Goal: Task Accomplishment & Management: Manage account settings

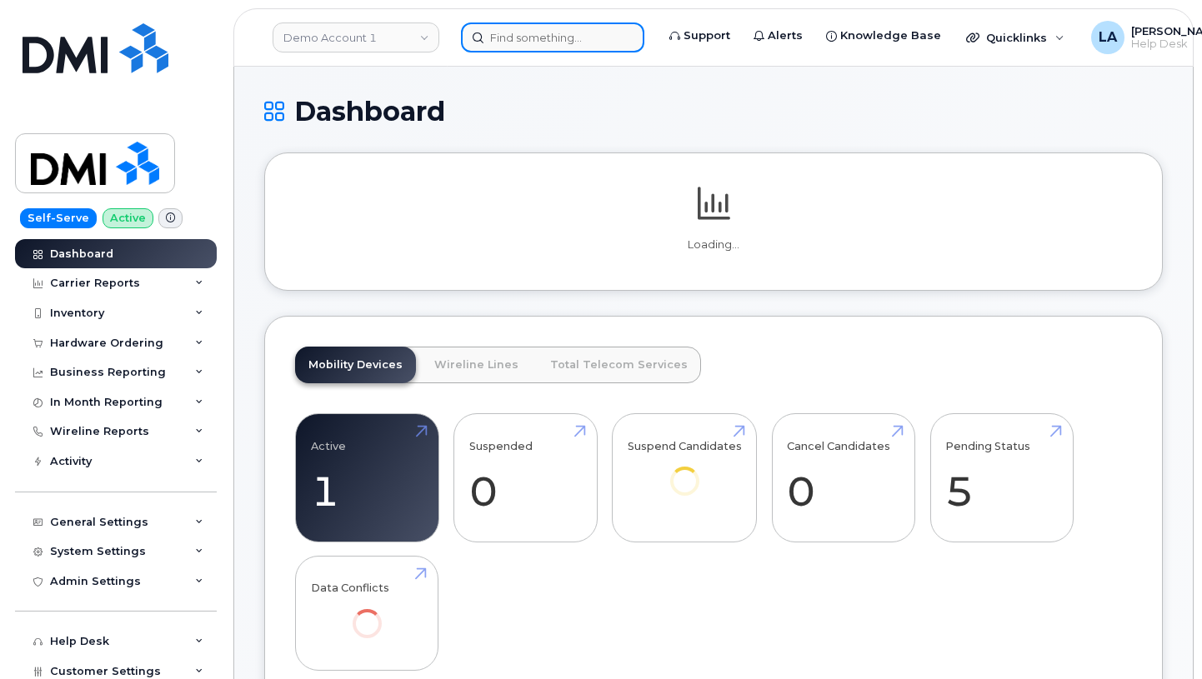
click at [563, 34] on input at bounding box center [552, 38] width 183 height 30
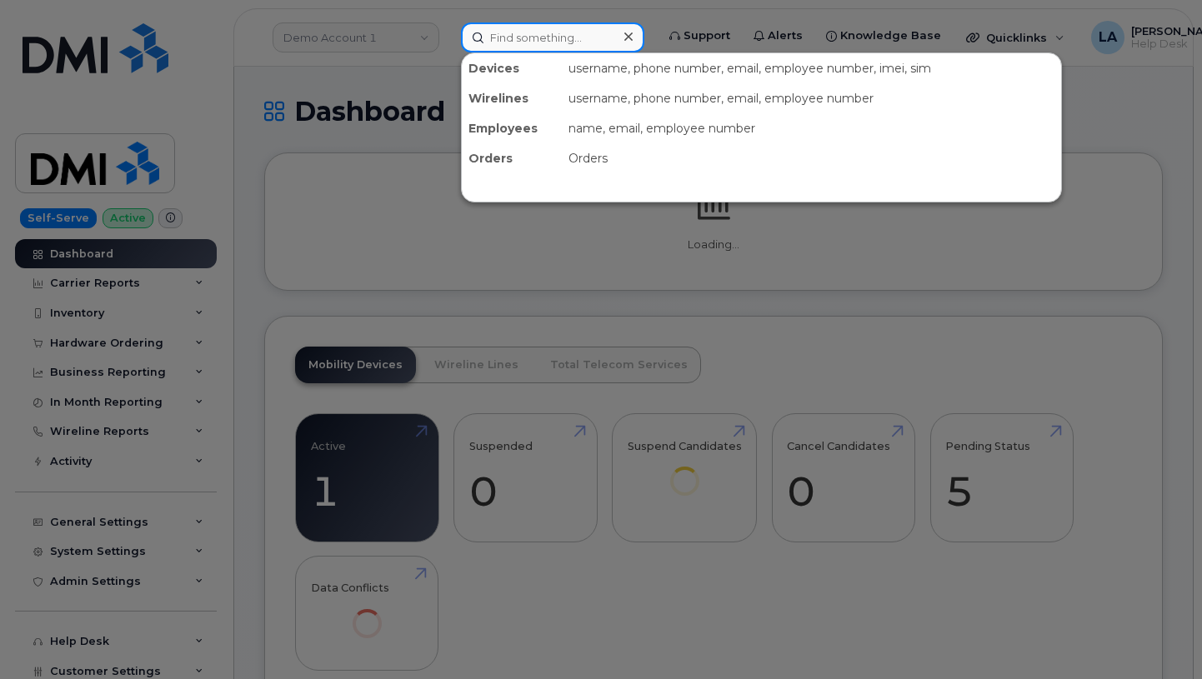
paste input "299665"
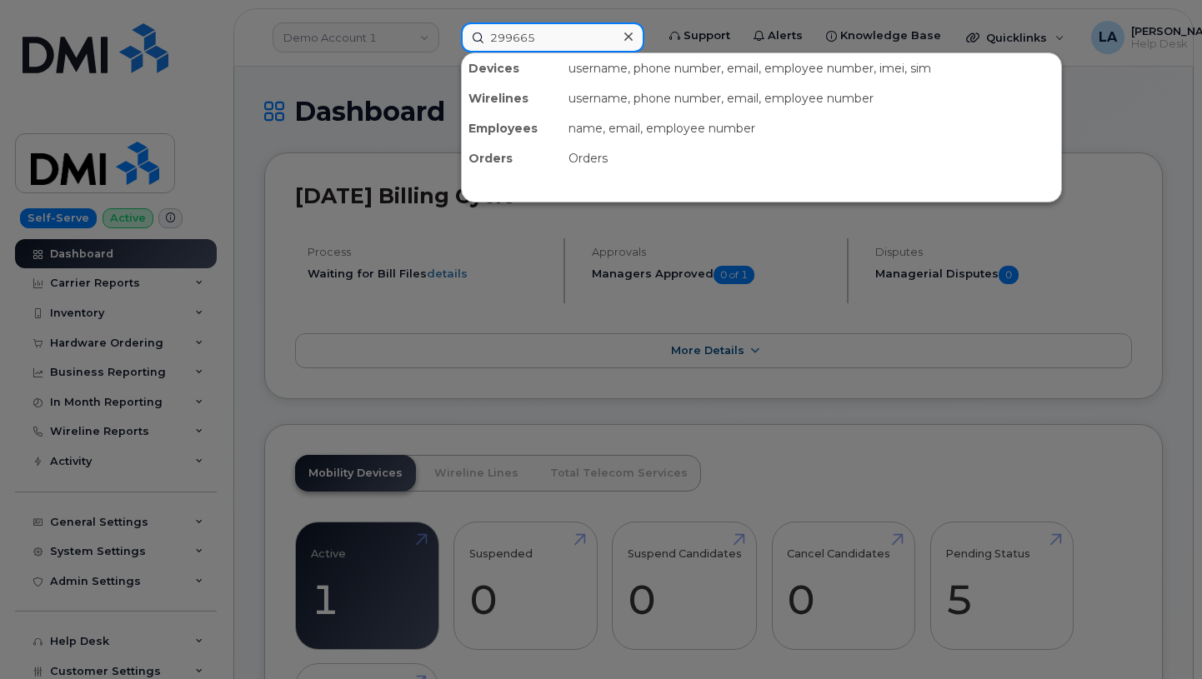
type input "299665"
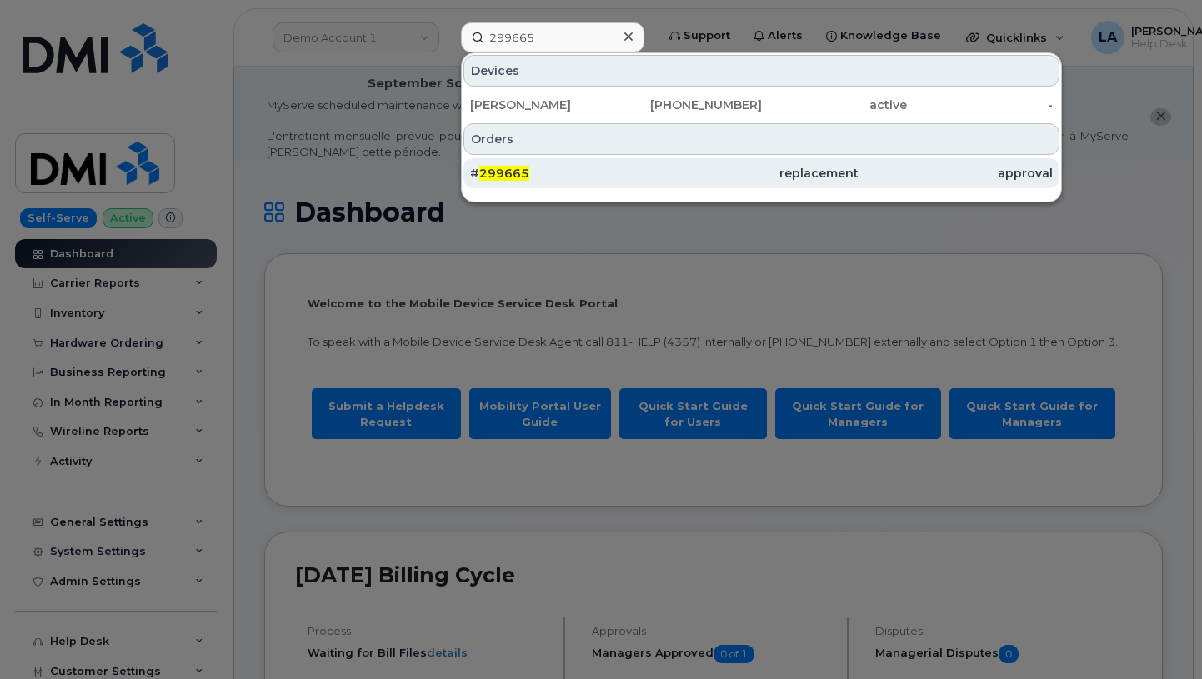
click at [499, 173] on span "299665" at bounding box center [504, 173] width 50 height 15
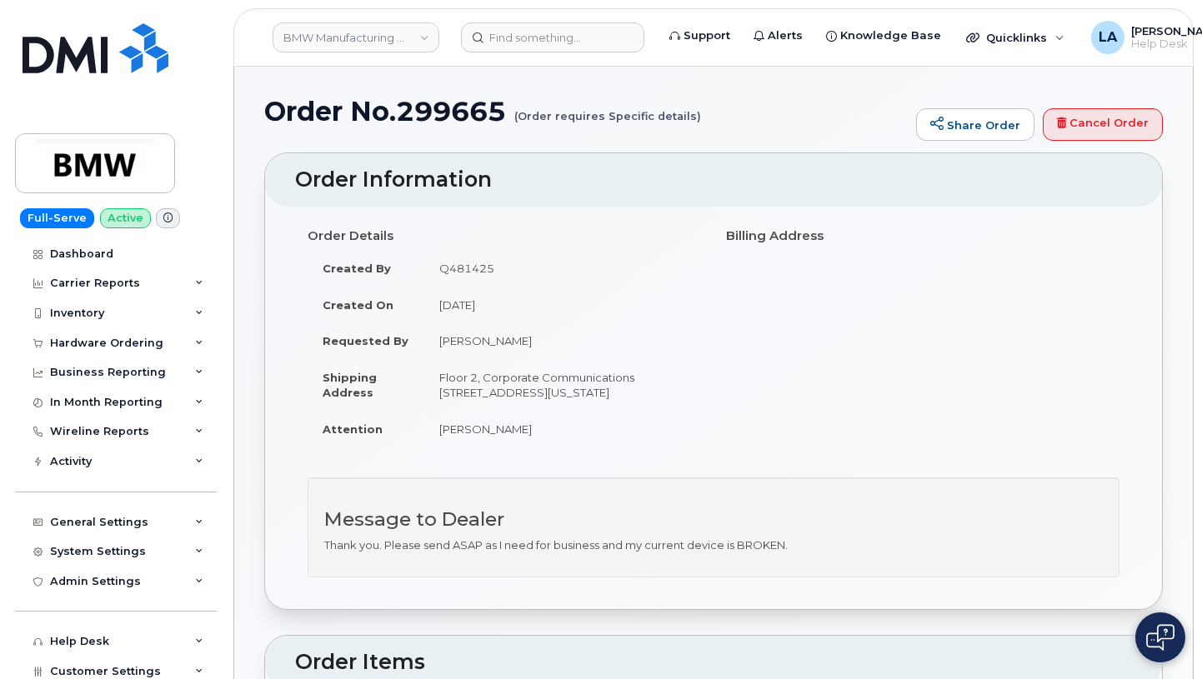
drag, startPoint x: 1201, startPoint y: 128, endPoint x: 1204, endPoint y: 223, distance: 95.1
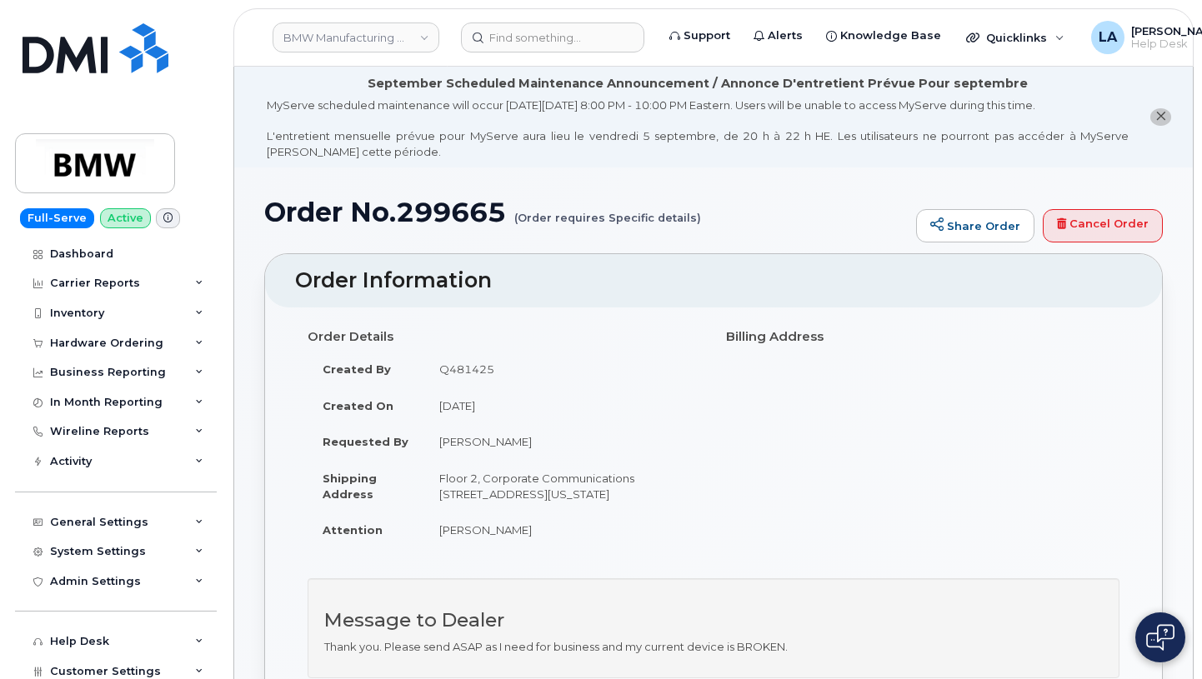
click at [1168, 116] on button "close notification" at bounding box center [1160, 117] width 21 height 18
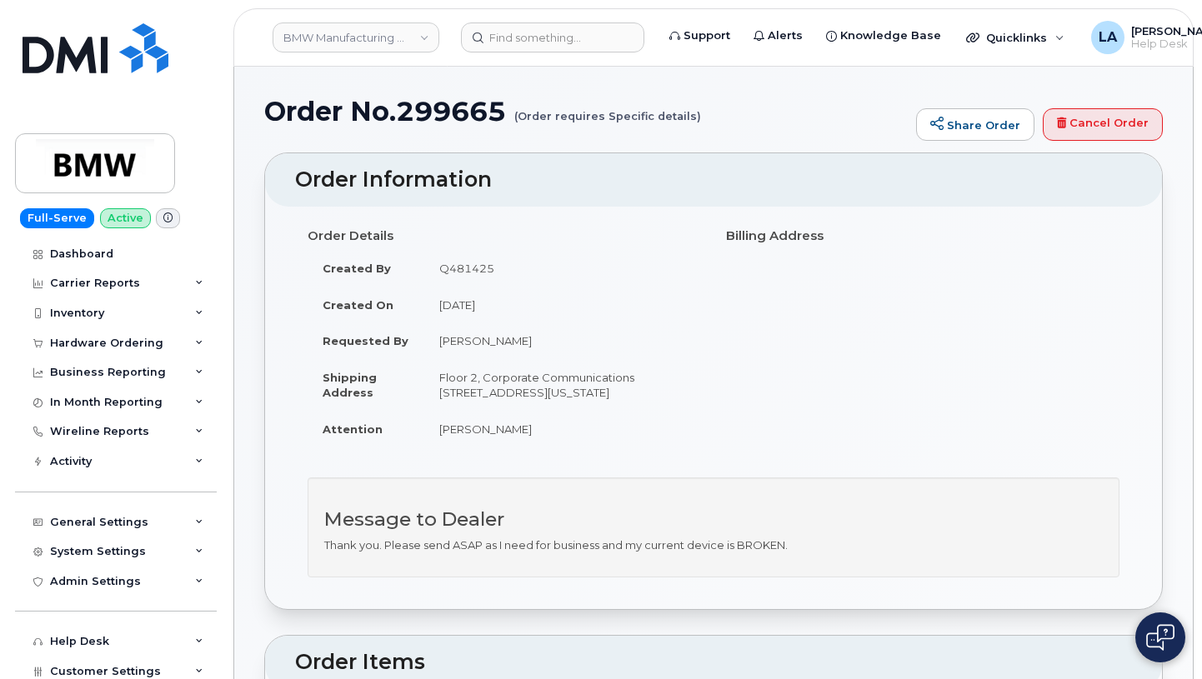
click at [445, 105] on h1 "Order No.299665 (Order requires Specific details)" at bounding box center [586, 111] width 644 height 29
copy h1 "299665"
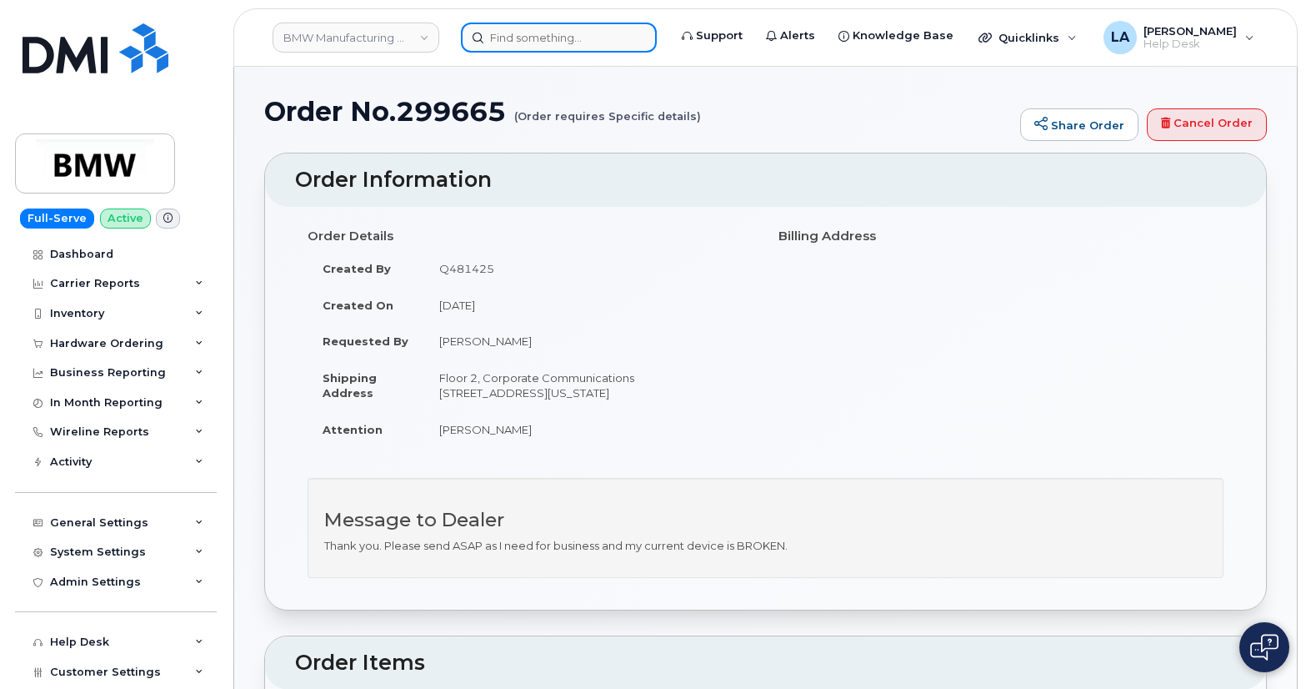
click at [537, 33] on input at bounding box center [559, 38] width 196 height 30
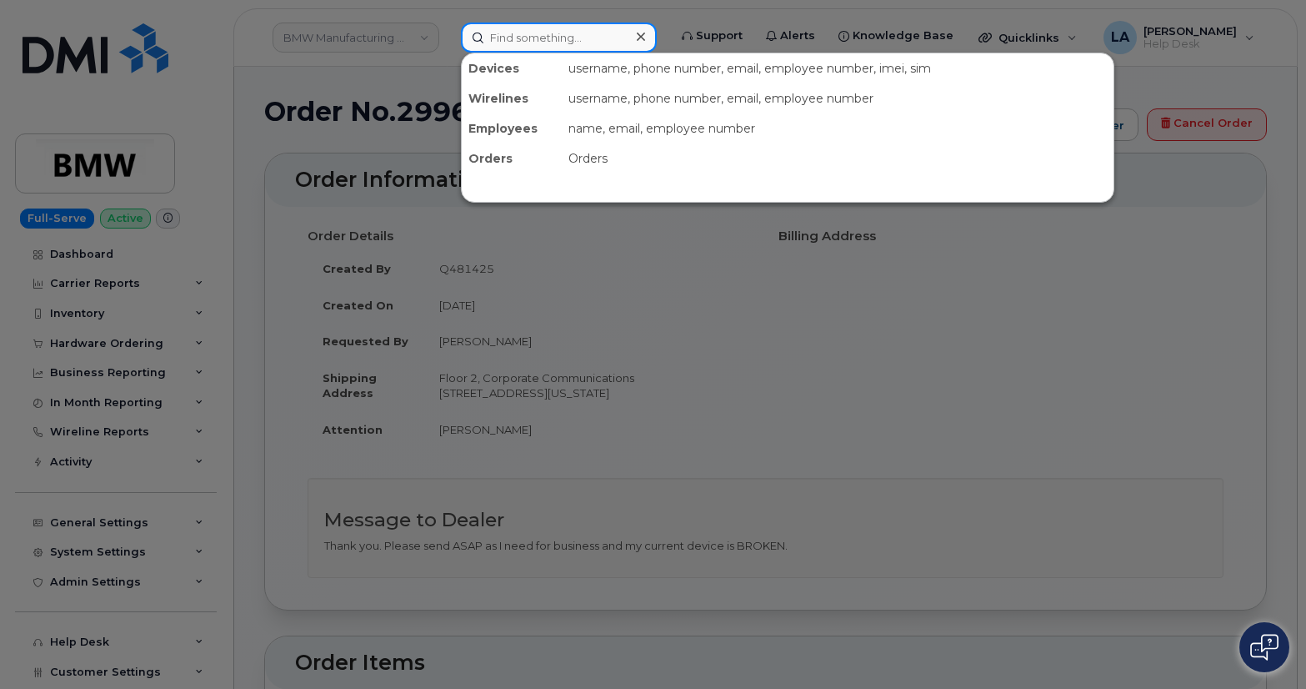
paste input "403 354 4843"
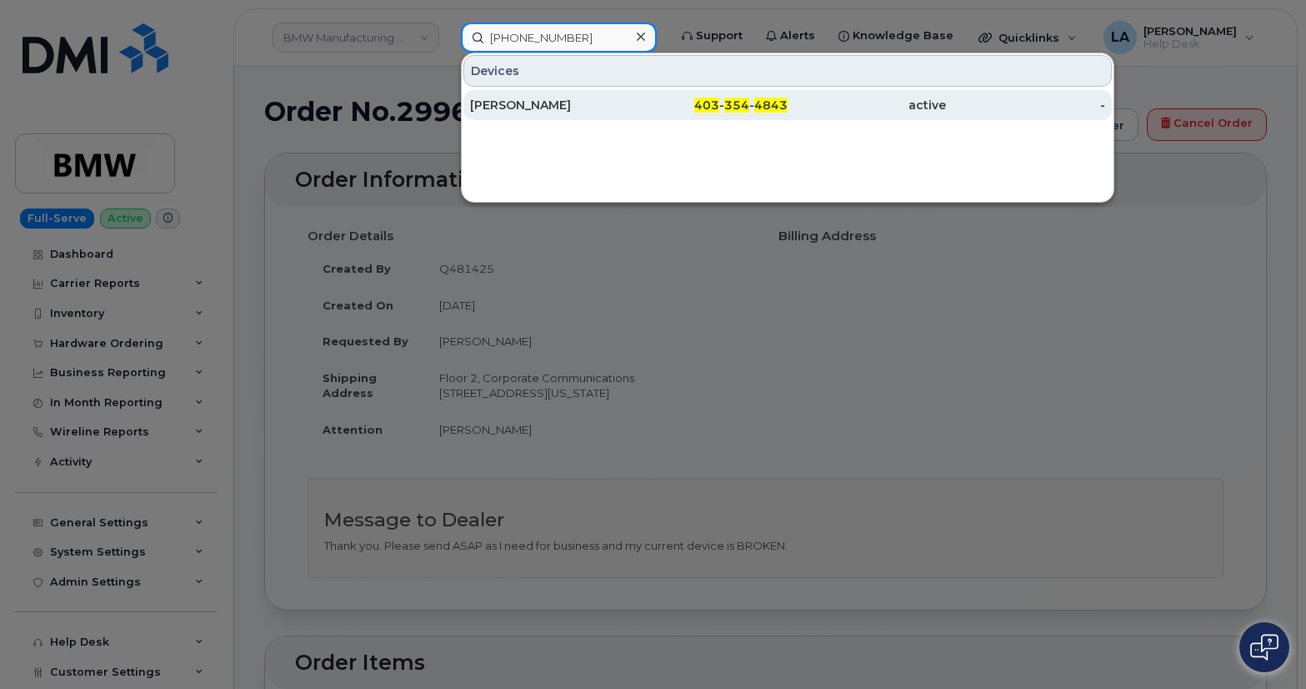
type input "403 354 4843"
click at [555, 113] on div "Brett Sokoloski" at bounding box center [549, 105] width 158 height 17
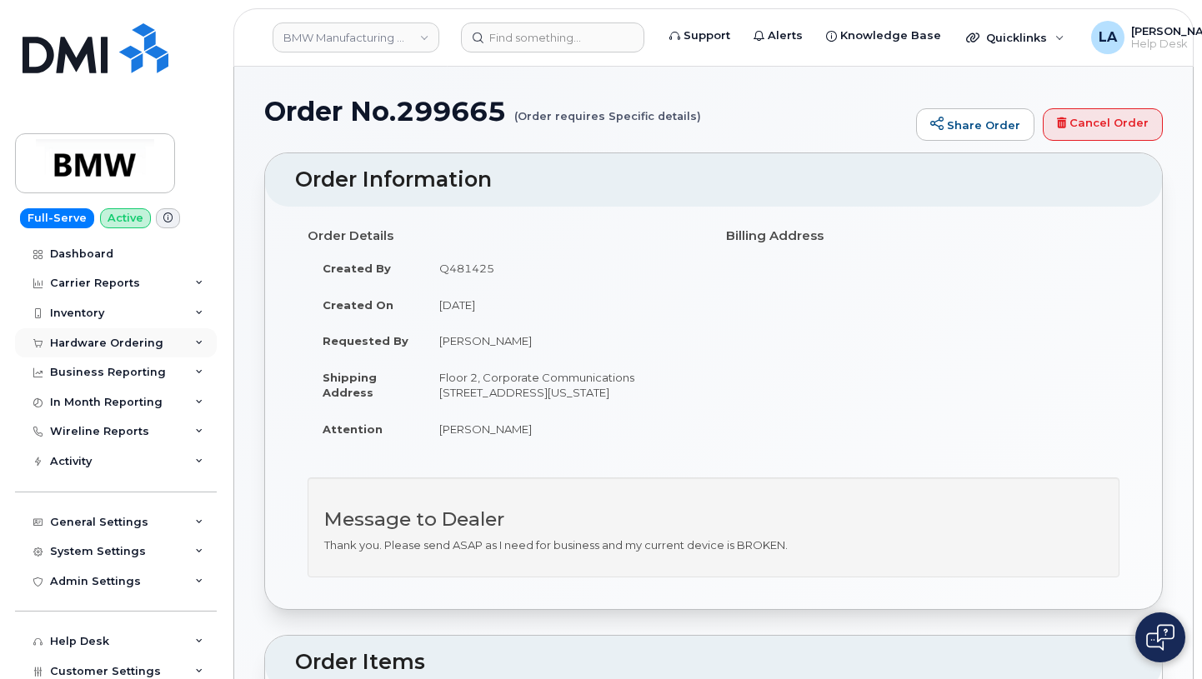
click at [198, 342] on icon at bounding box center [199, 343] width 8 height 8
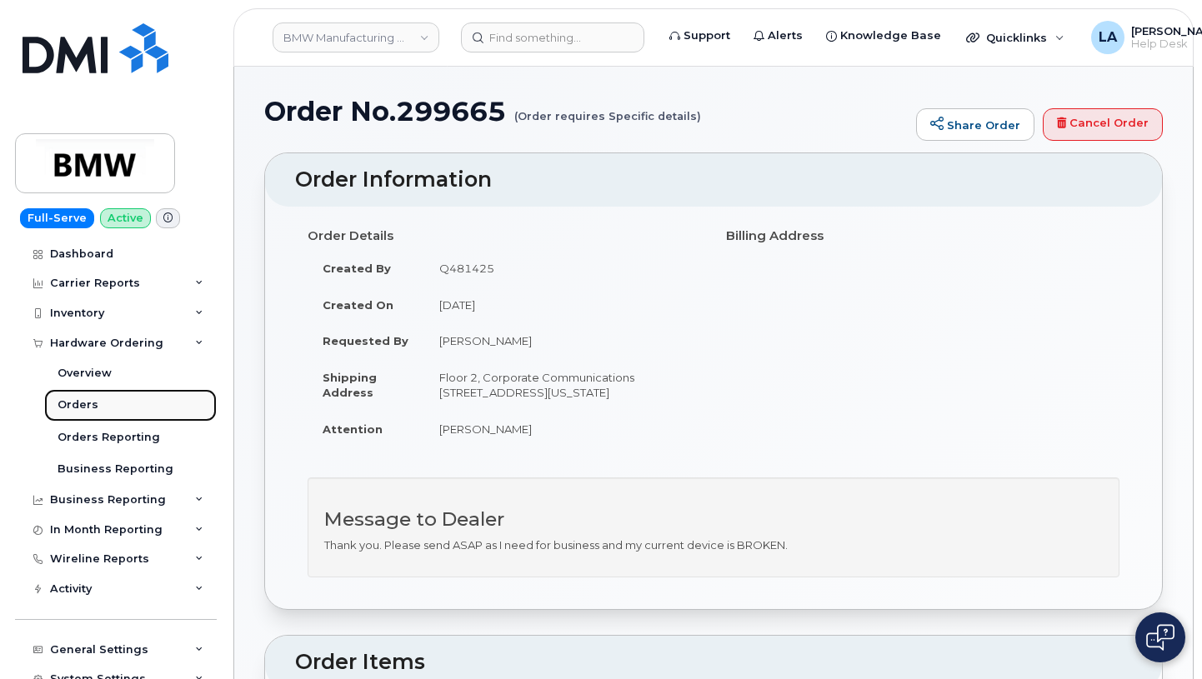
click at [79, 408] on div "Orders" at bounding box center [78, 405] width 41 height 15
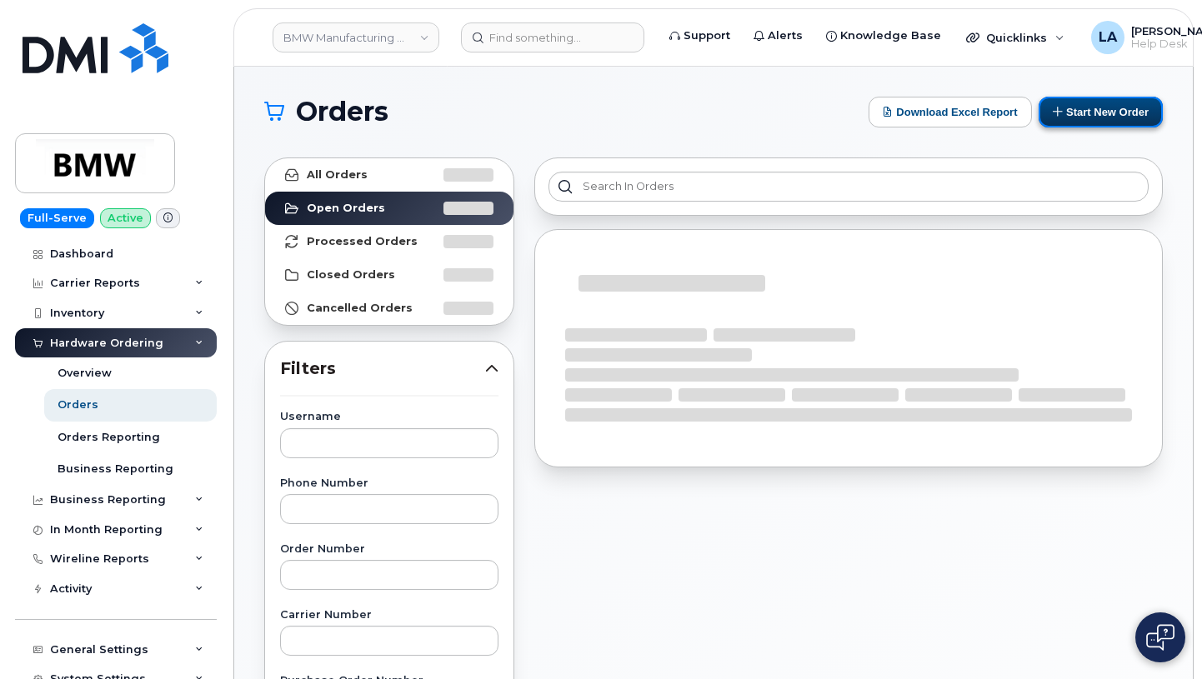
click at [1122, 114] on button "Start New Order" at bounding box center [1101, 112] width 124 height 31
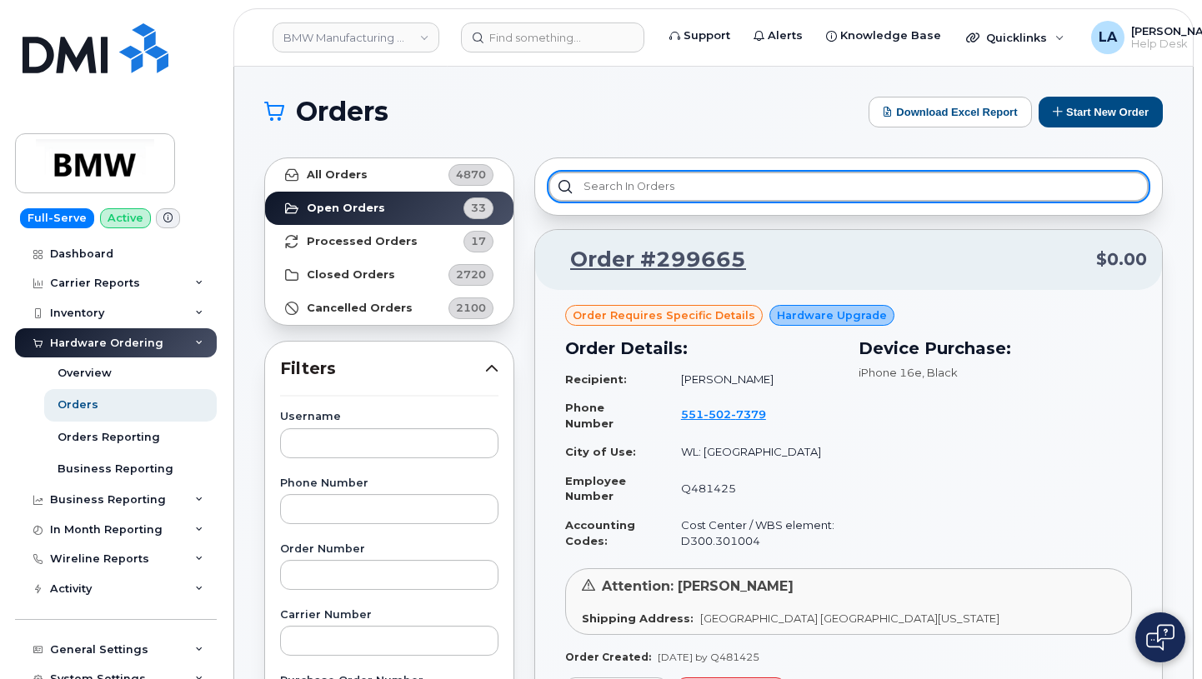
click at [749, 181] on input "text" at bounding box center [849, 187] width 600 height 30
paste input "299665"
type input "299665"
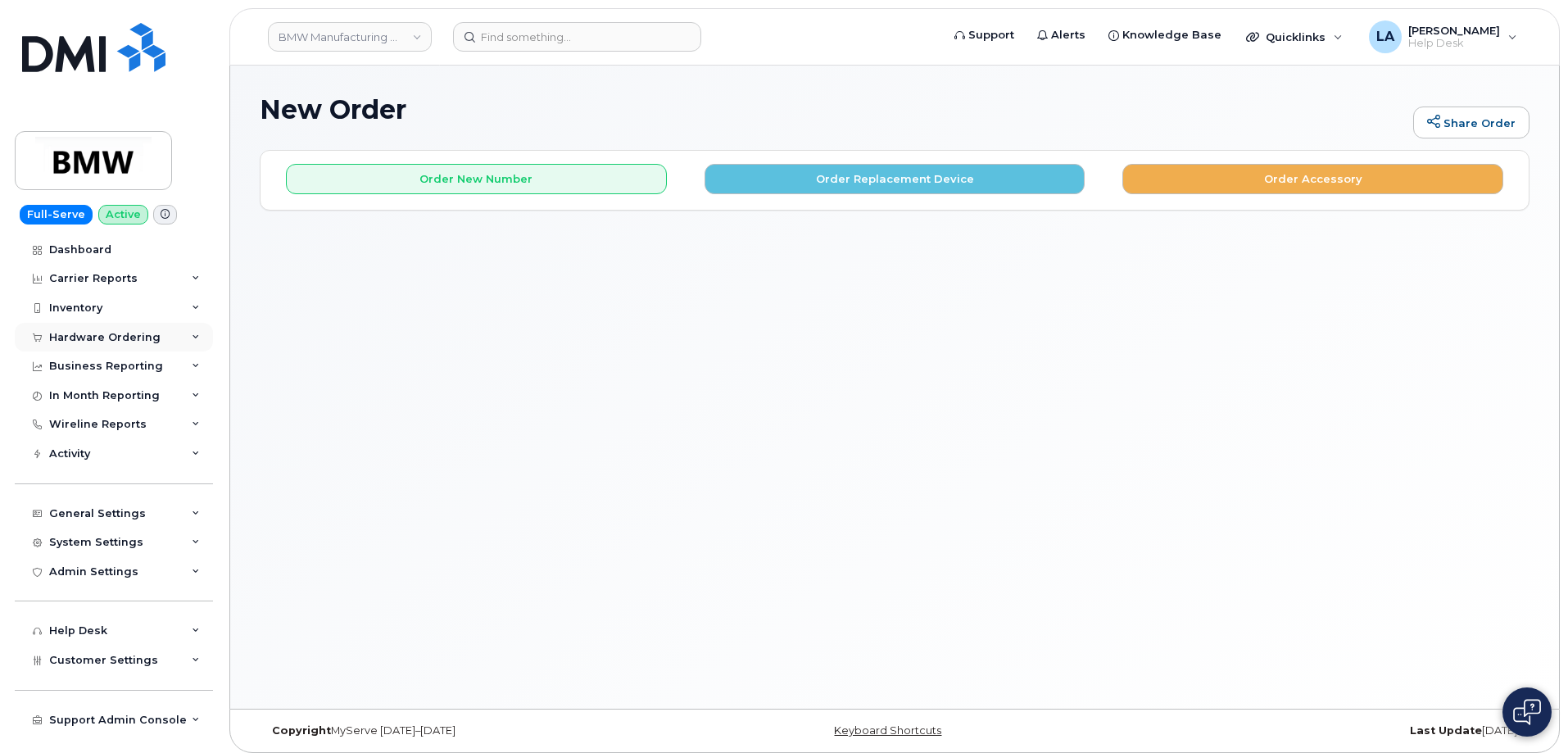
click at [111, 334] on div "Hardware Ordering" at bounding box center [104, 337] width 111 height 13
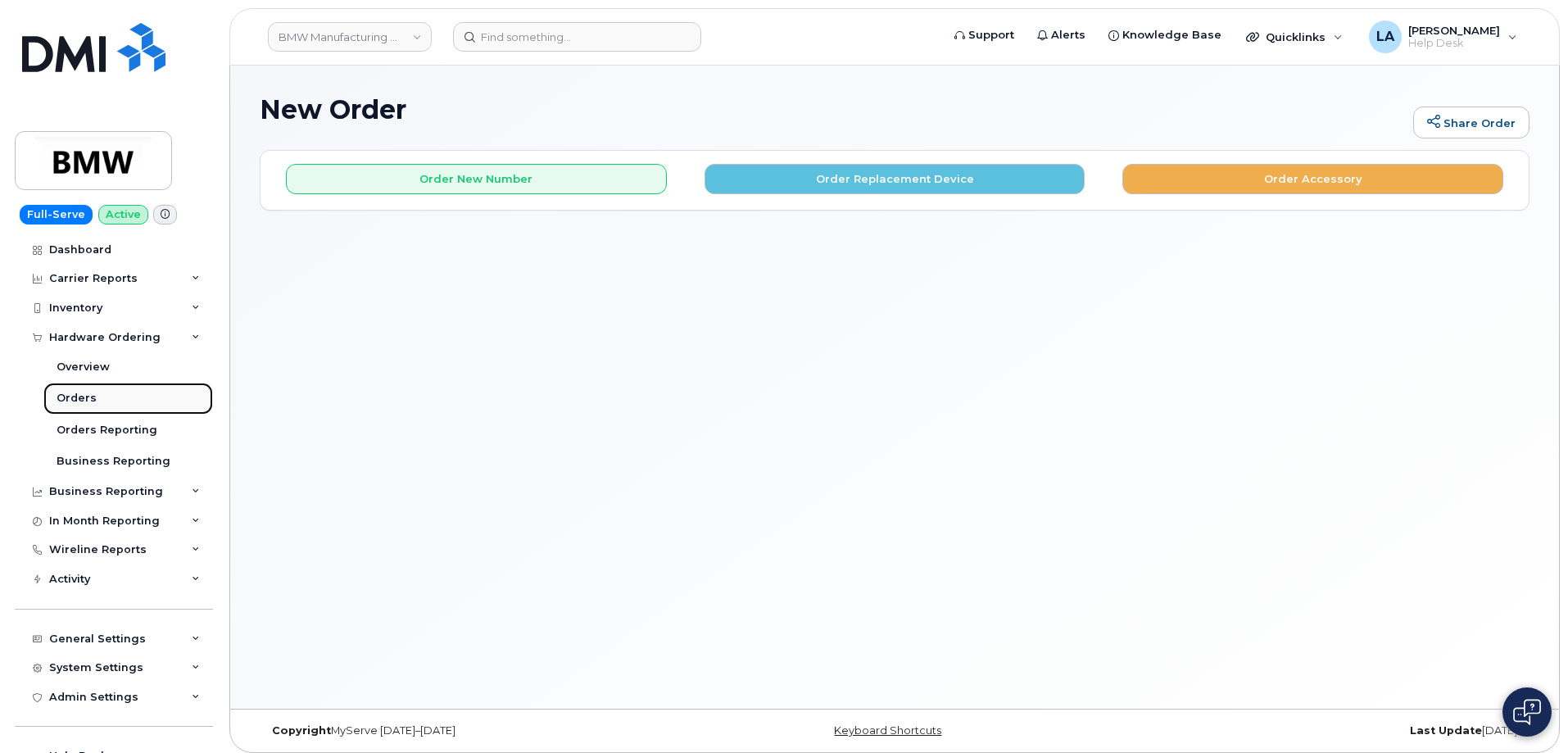
click at [78, 399] on div "Orders" at bounding box center [77, 398] width 40 height 15
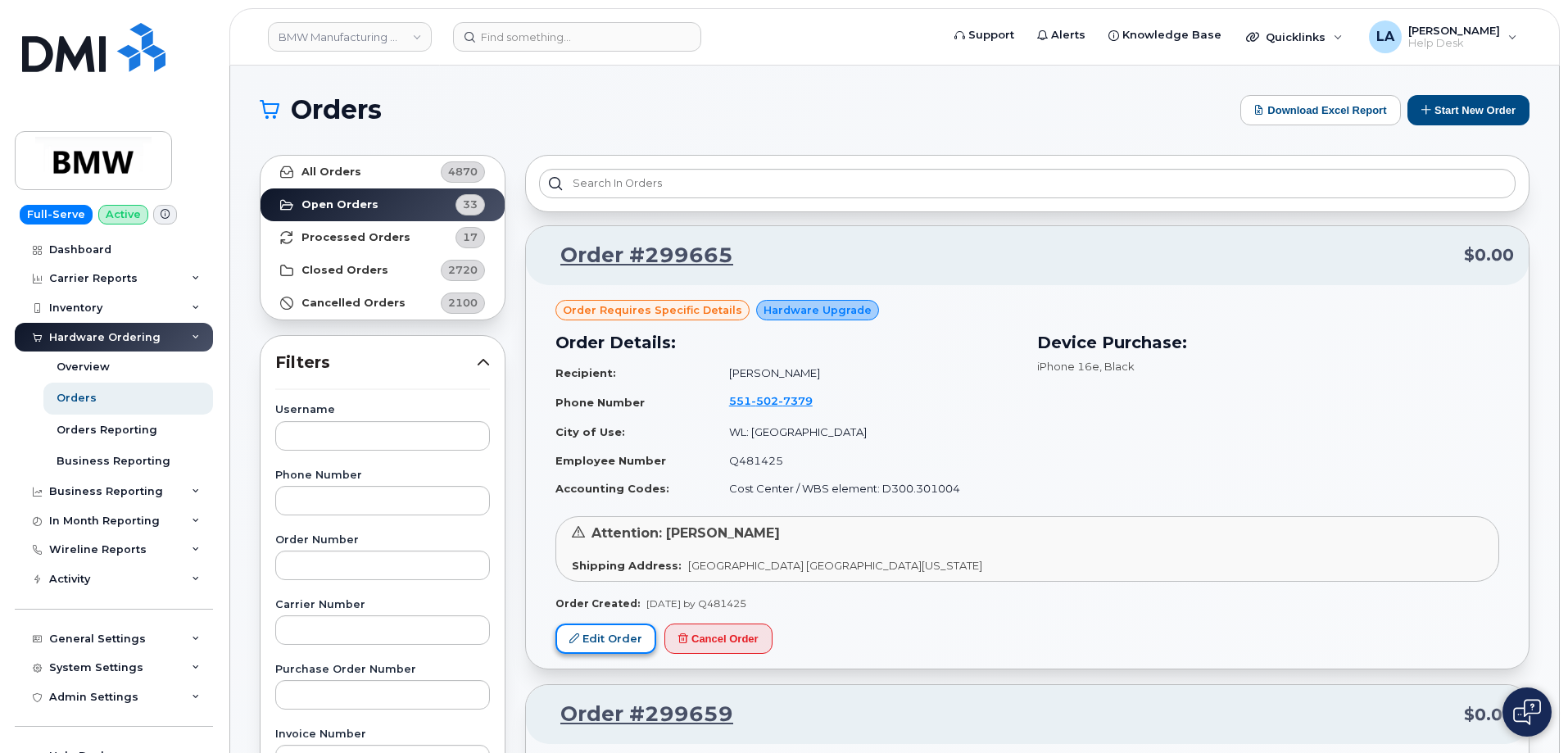
click at [604, 642] on link "Edit Order" at bounding box center [605, 638] width 101 height 30
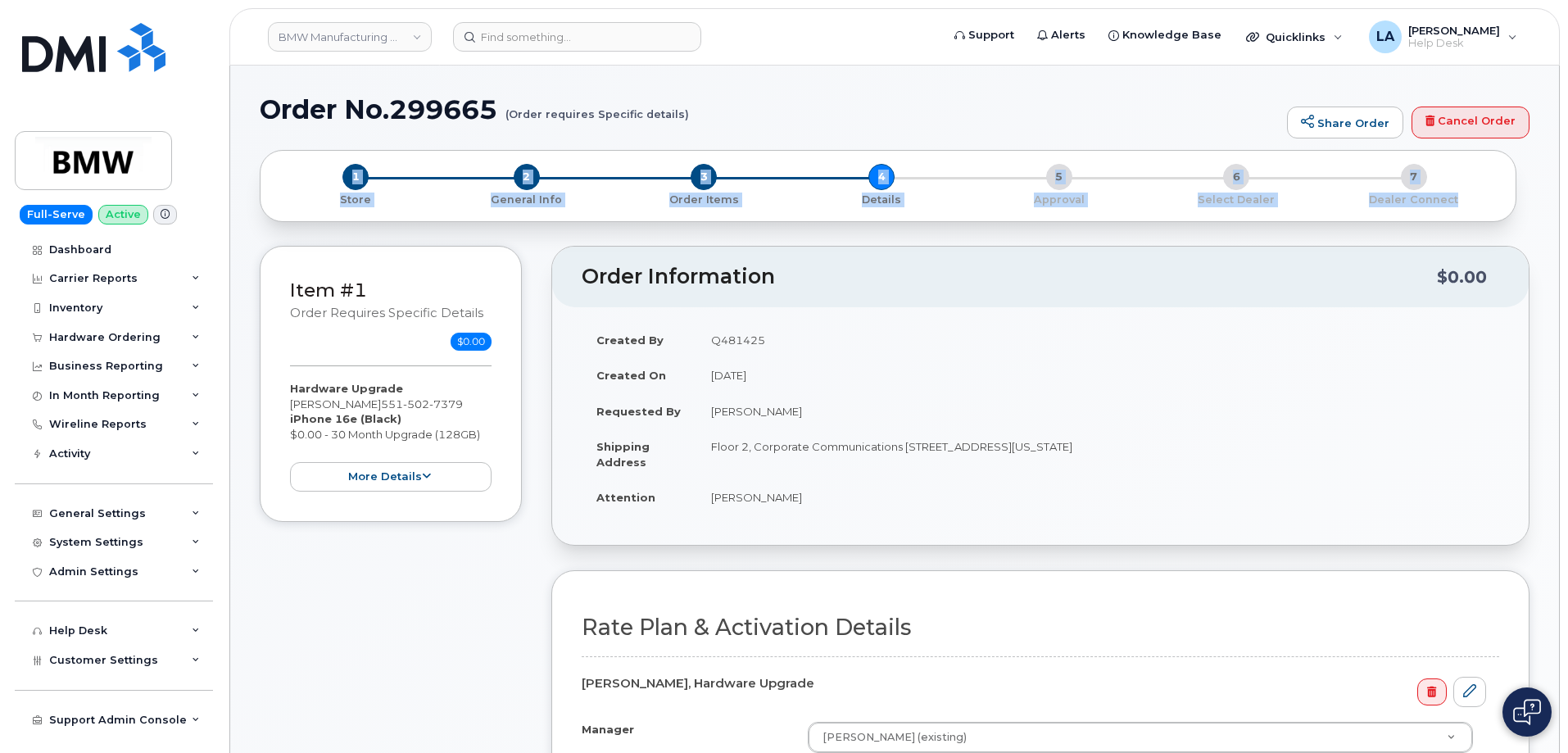
drag, startPoint x: 1573, startPoint y: 168, endPoint x: 1573, endPoint y: 201, distance: 33.0
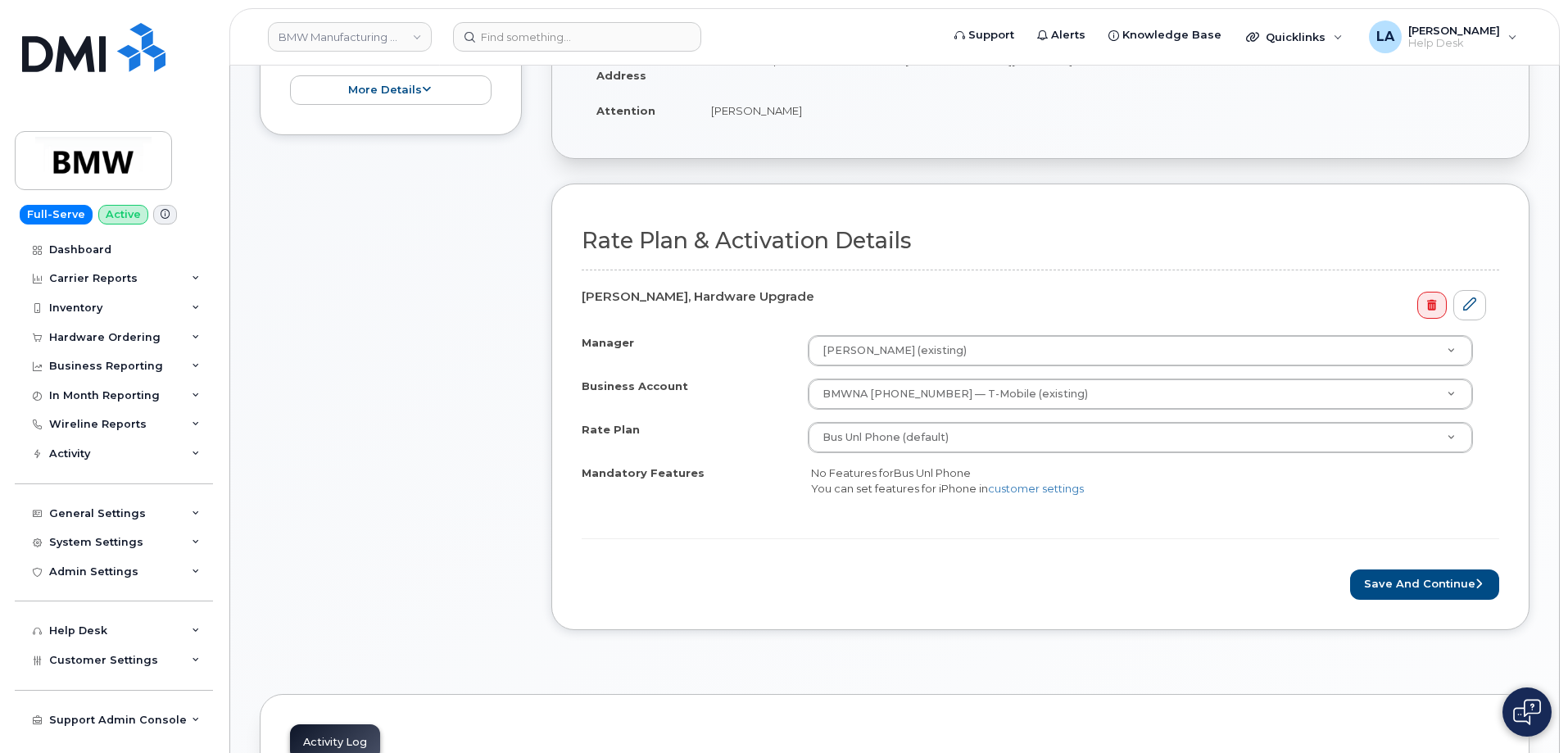
scroll to position [419, 0]
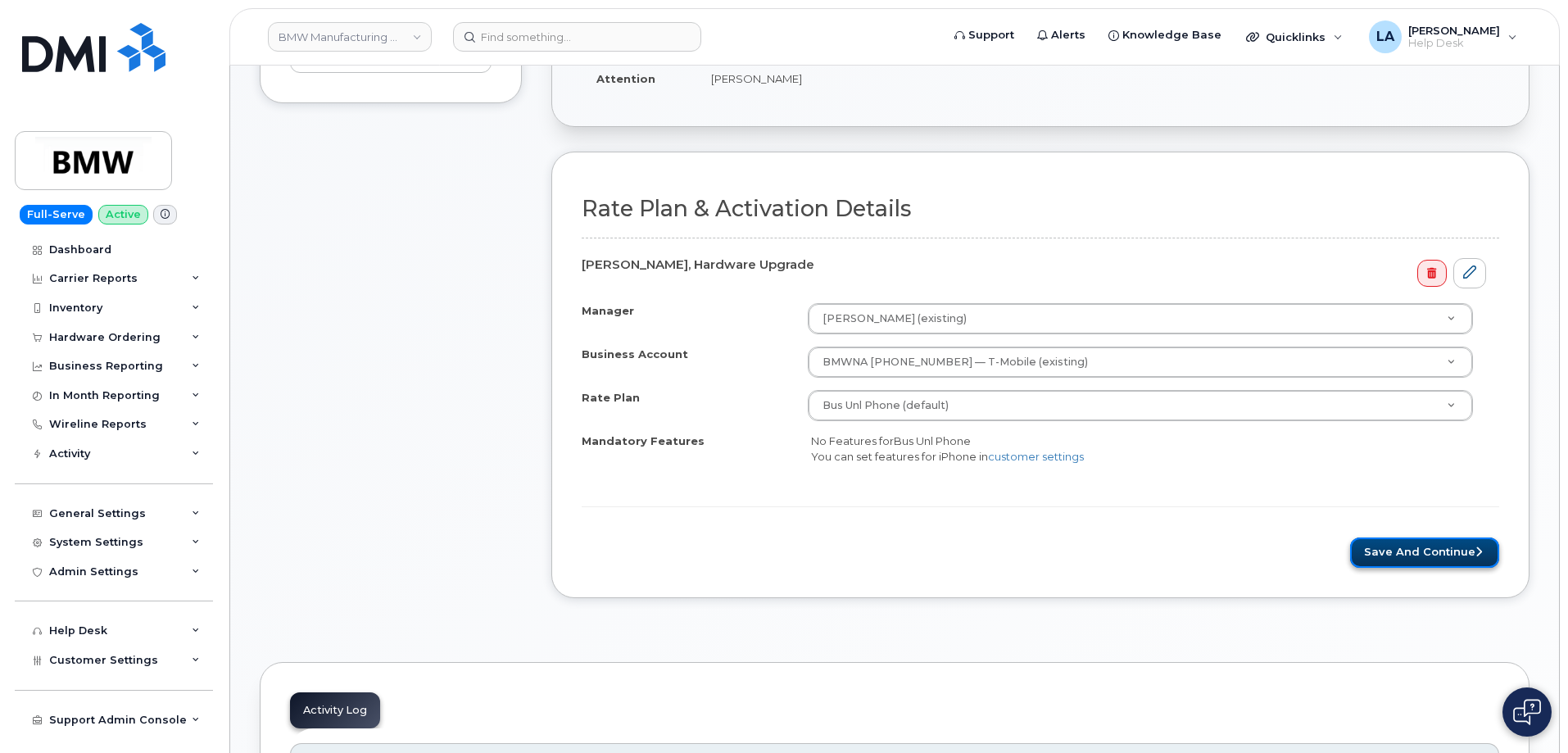
click at [1417, 553] on button "Save and Continue" at bounding box center [1425, 552] width 149 height 30
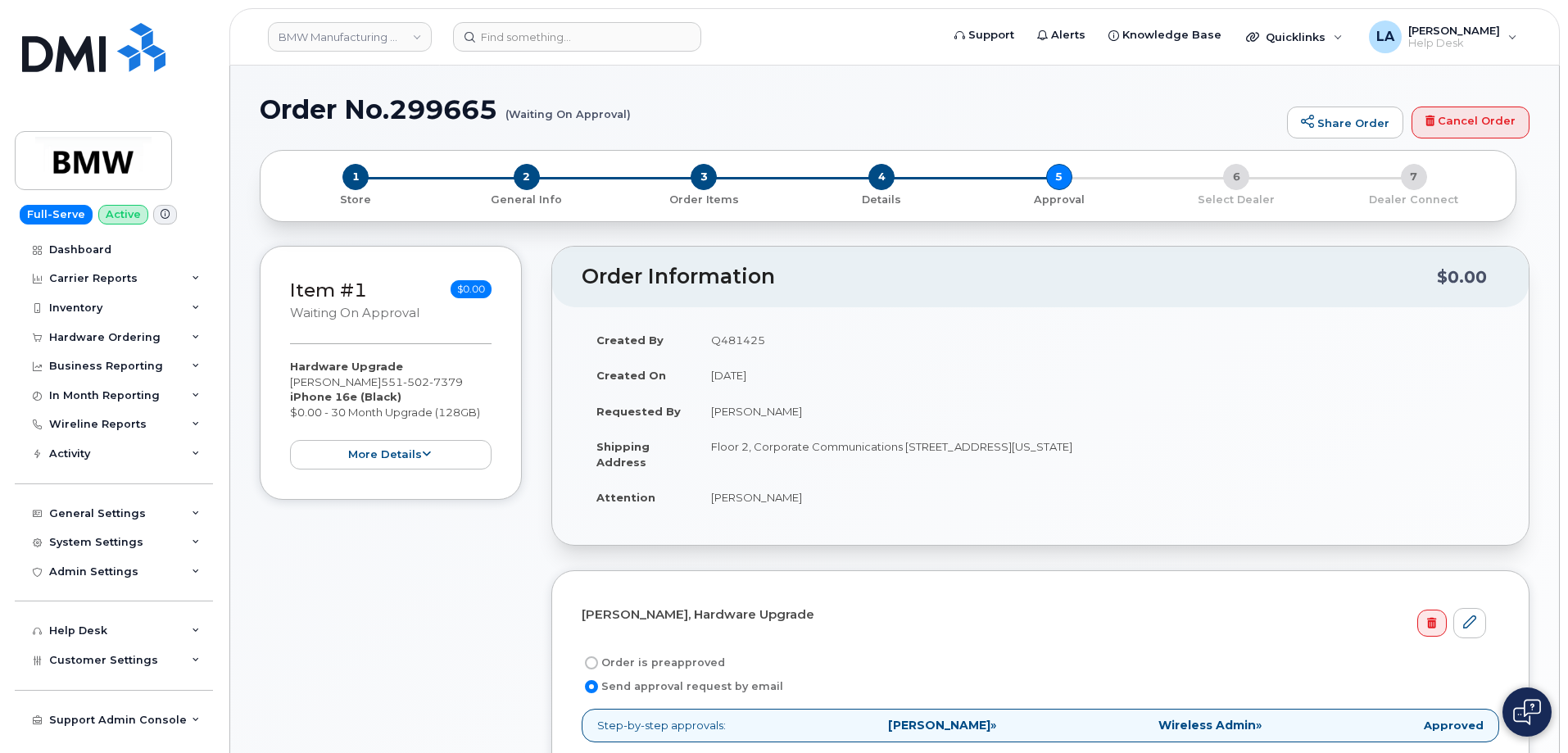
drag, startPoint x: 978, startPoint y: 128, endPoint x: 1003, endPoint y: 130, distance: 25.1
click at [978, 128] on div "Order No.299665 (Waiting On Approval) Share Order Cancel Order" at bounding box center [894, 123] width 1269 height 55
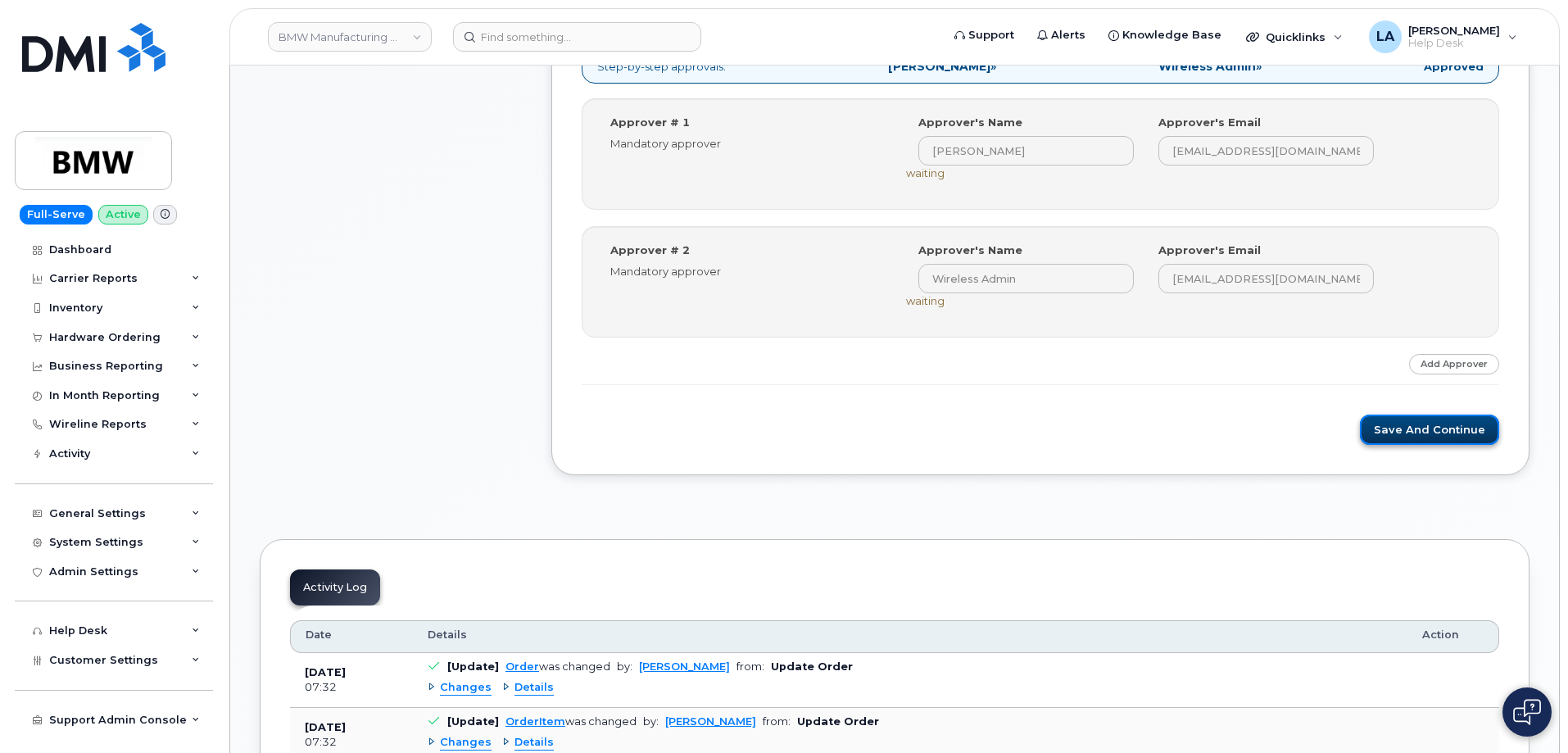
click at [1412, 426] on button "Save and Continue" at bounding box center [1429, 430] width 140 height 30
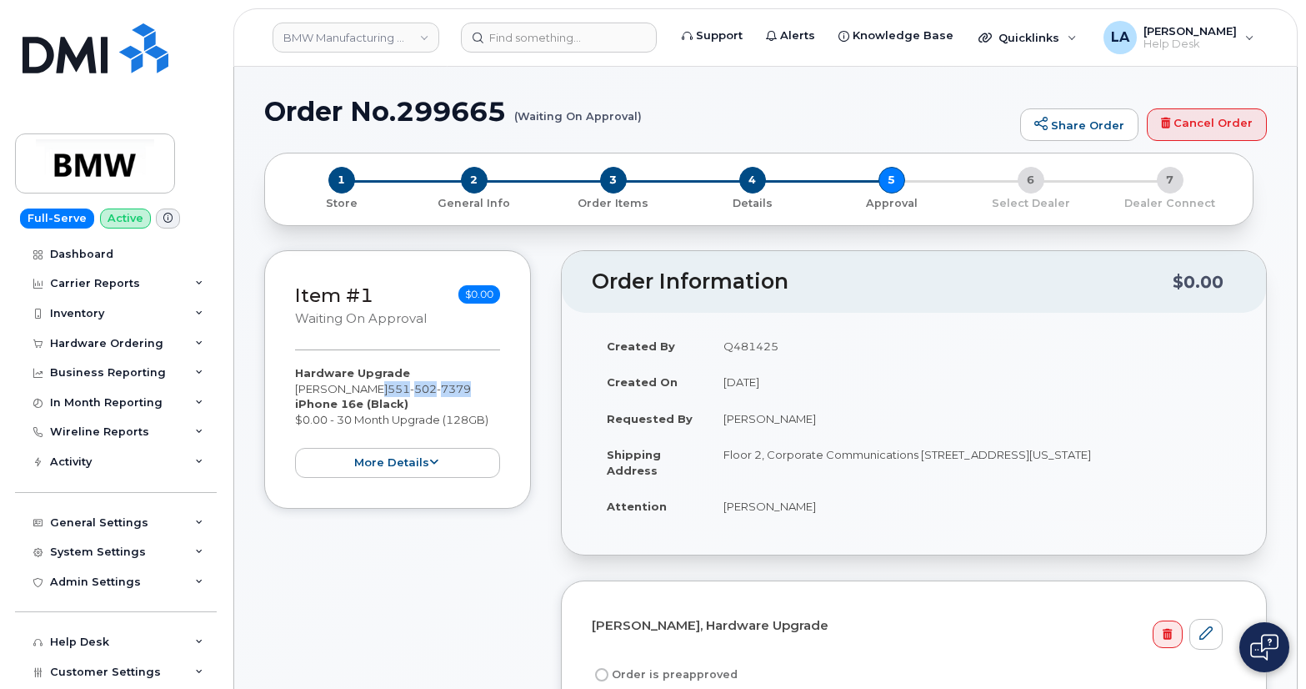
drag, startPoint x: 377, startPoint y: 388, endPoint x: 489, endPoint y: 390, distance: 111.7
click at [489, 390] on div "Hardware Upgrade [PERSON_NAME] [PHONE_NUMBER] iPhone 16e (Black) $0.00 - 30 Mon…" at bounding box center [397, 421] width 205 height 113
click at [1078, 236] on div "1 Store 2 General Info 3 Order Items 4 Details 5 Approval 6 Select Dealer 7 Dea…" at bounding box center [765, 196] width 1003 height 86
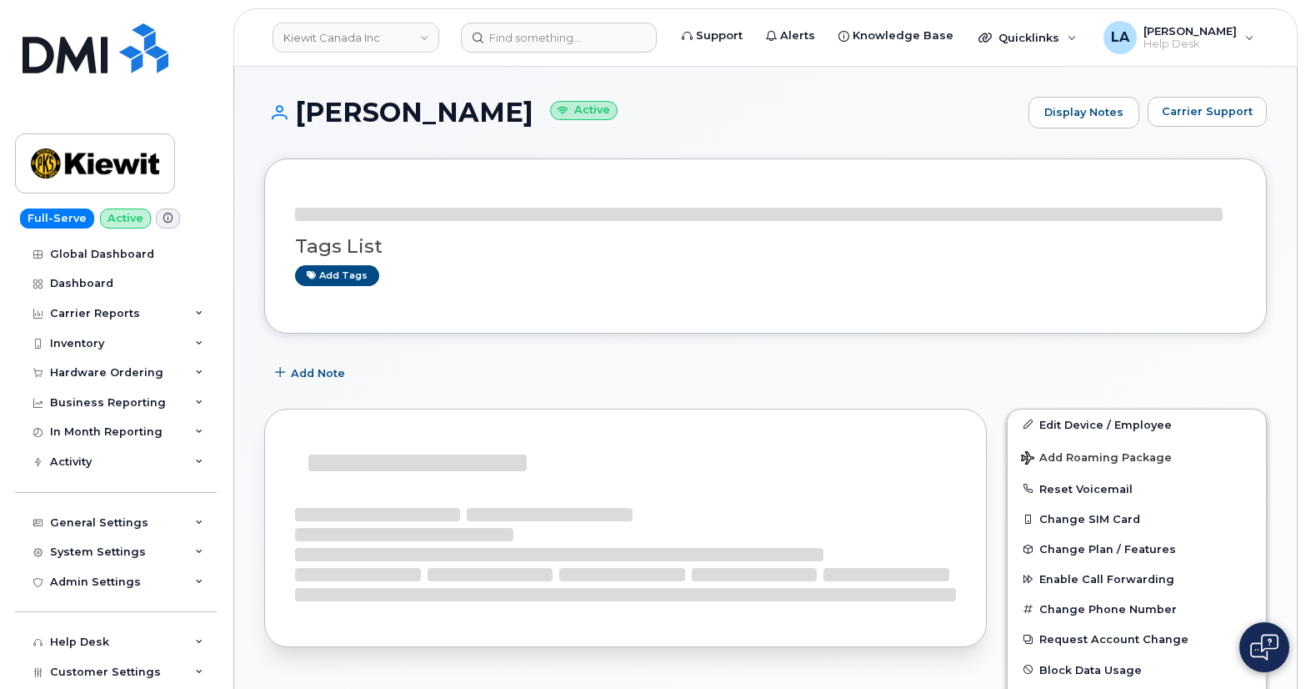
drag, startPoint x: 511, startPoint y: 113, endPoint x: 303, endPoint y: 116, distance: 207.6
click at [303, 116] on h1 "[PERSON_NAME] Active" at bounding box center [642, 112] width 756 height 29
copy h1 "[PERSON_NAME]"
